Goal: Navigation & Orientation: Find specific page/section

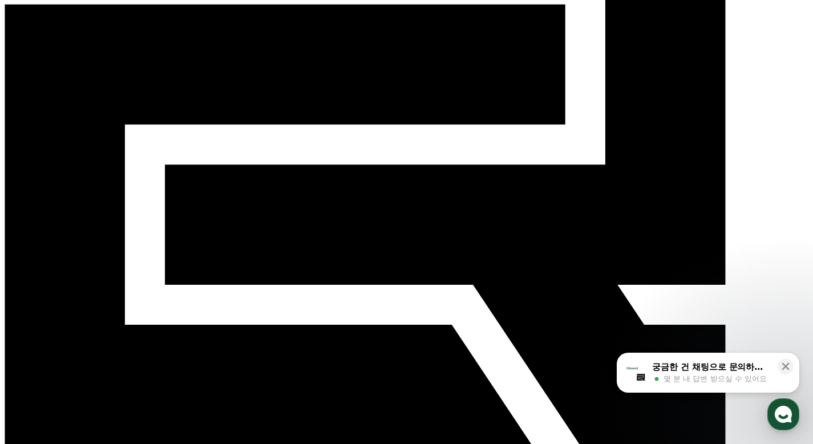
scroll to position [171, 0]
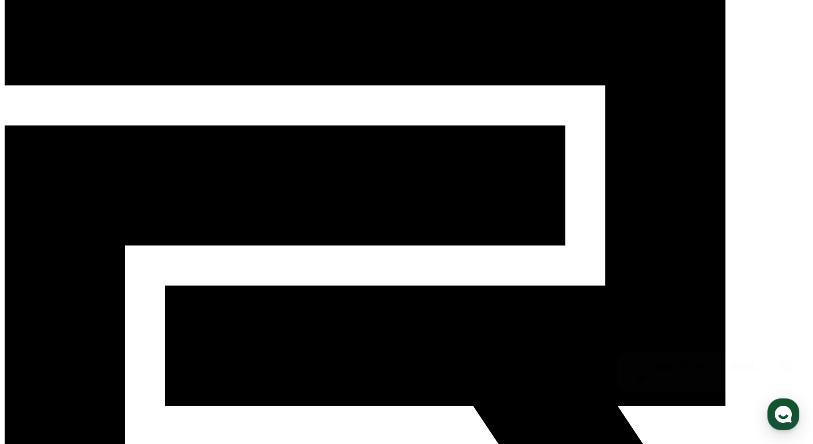
scroll to position [0, 0]
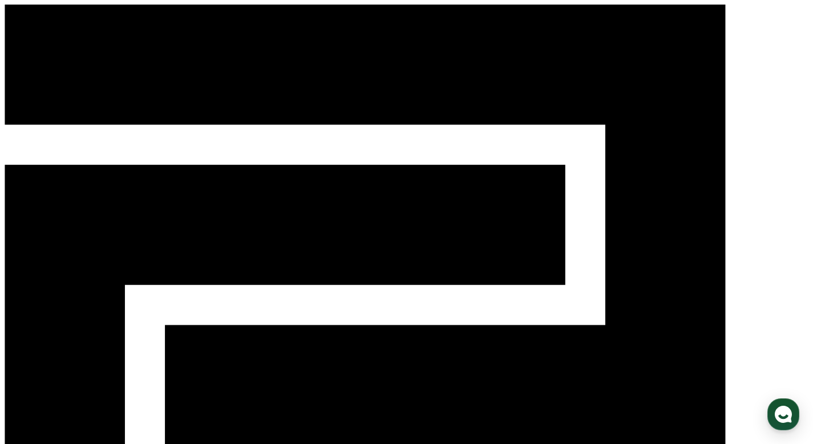
select select "**********"
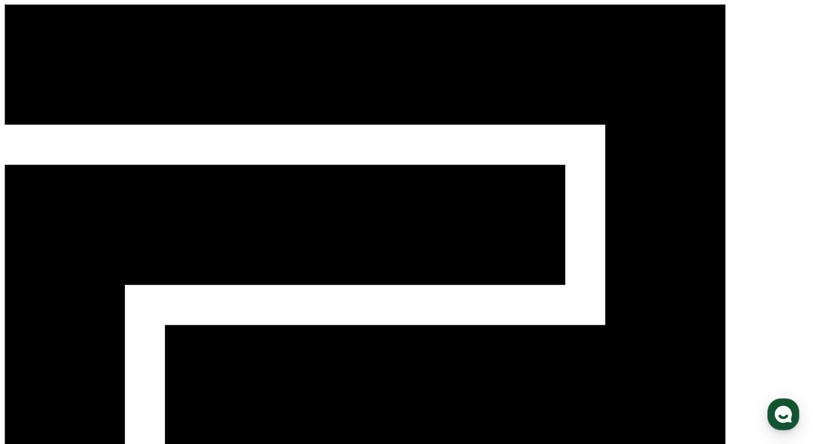
select select "**********"
